Goal: Complete application form

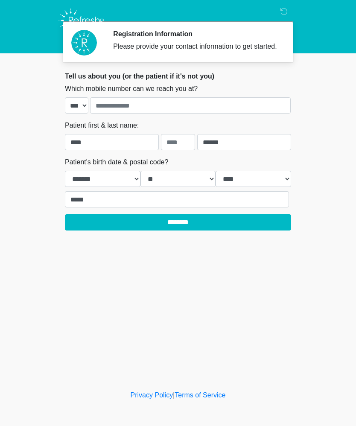
select select "*"
select select "**"
select select "****"
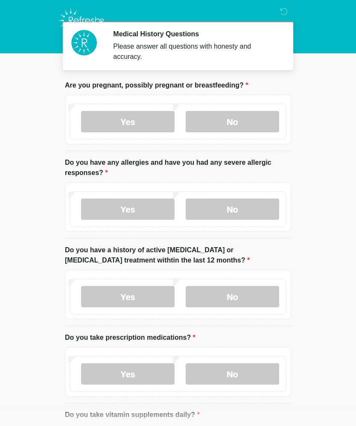
click at [0, 422] on body "Medical History Questions Please answer all questions with honesty and accuracy…" at bounding box center [178, 213] width 356 height 426
click at [207, 132] on label "No" at bounding box center [232, 121] width 93 height 21
click at [207, 208] on label "No" at bounding box center [232, 209] width 93 height 21
click at [214, 298] on label "No" at bounding box center [232, 296] width 93 height 21
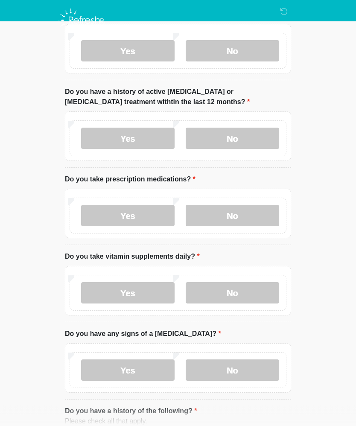
click at [213, 221] on label "No" at bounding box center [232, 215] width 93 height 21
click at [220, 295] on label "No" at bounding box center [232, 292] width 93 height 21
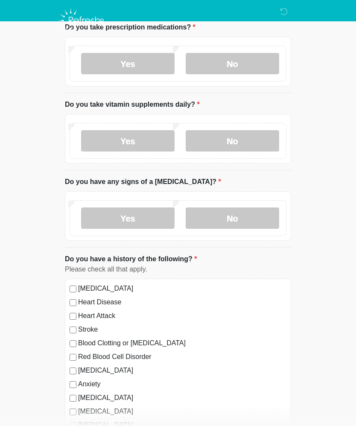
click at [210, 216] on label "No" at bounding box center [232, 217] width 93 height 21
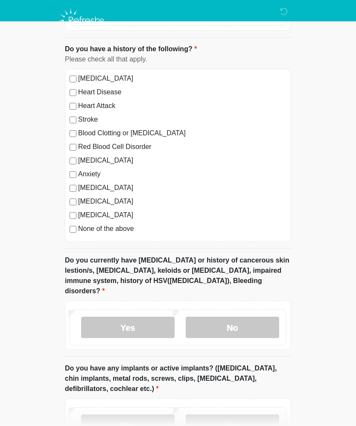
scroll to position [522, 0]
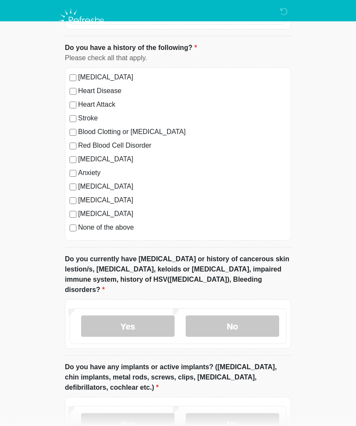
click at [210, 317] on label "No" at bounding box center [232, 325] width 93 height 21
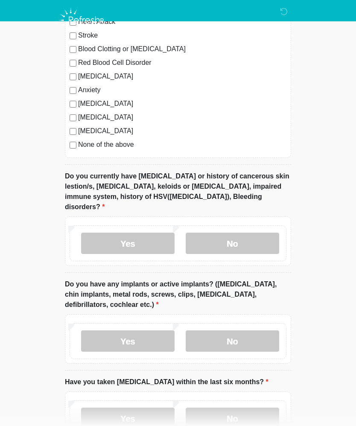
scroll to position [611, 0]
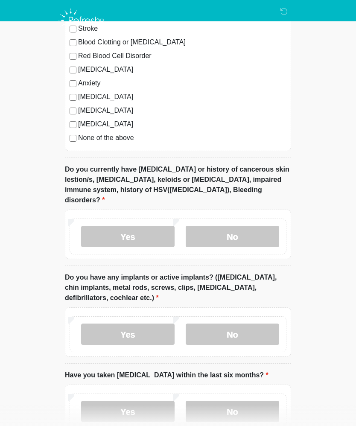
click at [221, 324] on label "No" at bounding box center [232, 334] width 93 height 21
click at [211, 401] on label "No" at bounding box center [232, 411] width 93 height 21
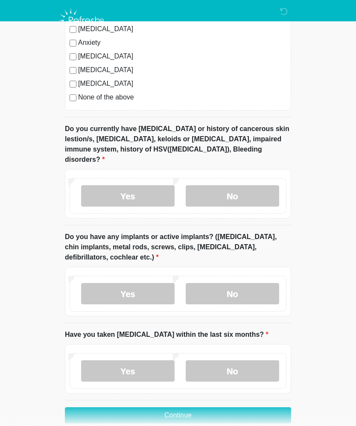
scroll to position [654, 0]
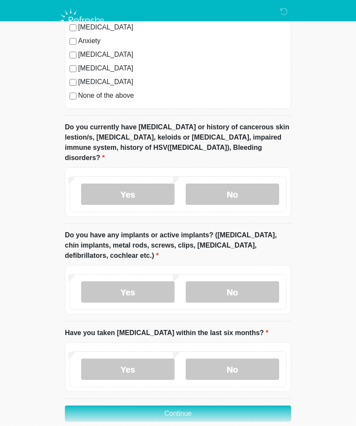
click at [162, 406] on button "Continue" at bounding box center [178, 414] width 226 height 16
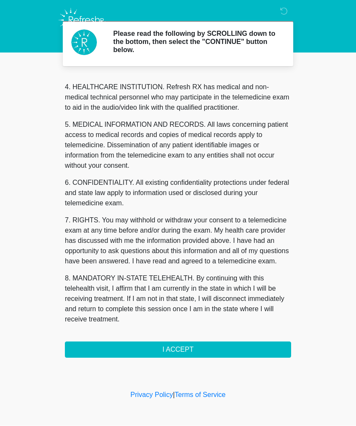
scroll to position [240, 0]
click at [163, 353] on button "I ACCEPT" at bounding box center [178, 350] width 226 height 16
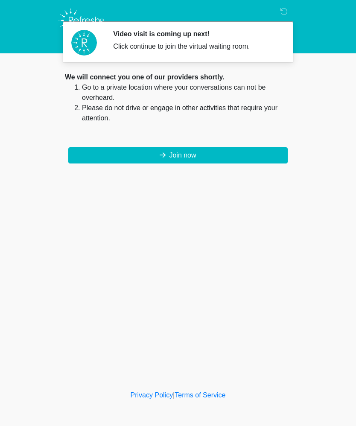
click at [132, 156] on button "Join now" at bounding box center [177, 155] width 219 height 16
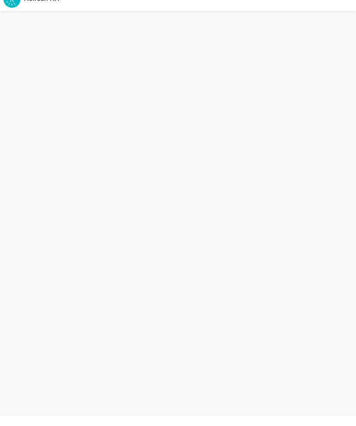
scroll to position [3, 0]
